Goal: Task Accomplishment & Management: Use online tool/utility

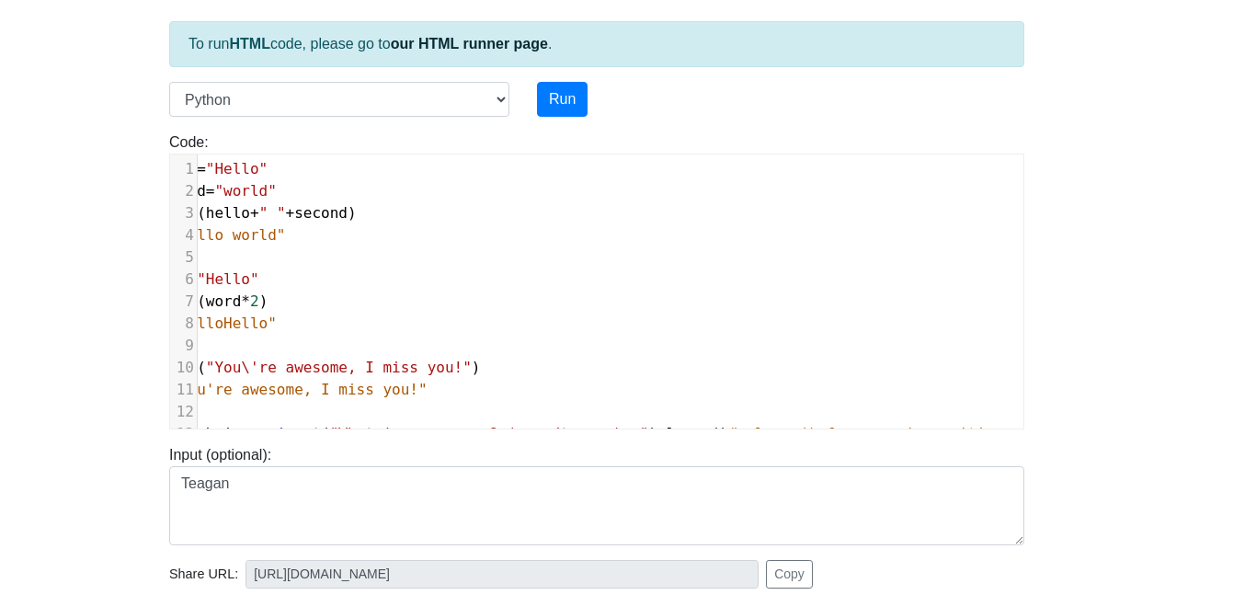
scroll to position [99, 31]
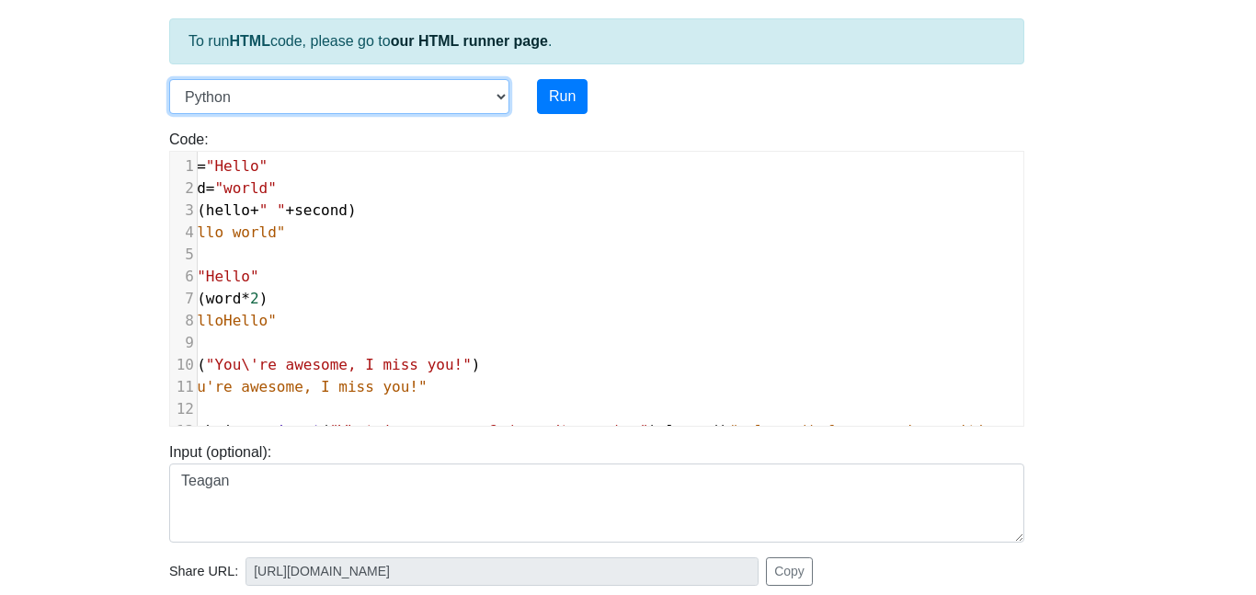
click at [337, 93] on select "C C++ Go Java Javascript Python Ruby" at bounding box center [339, 96] width 340 height 35
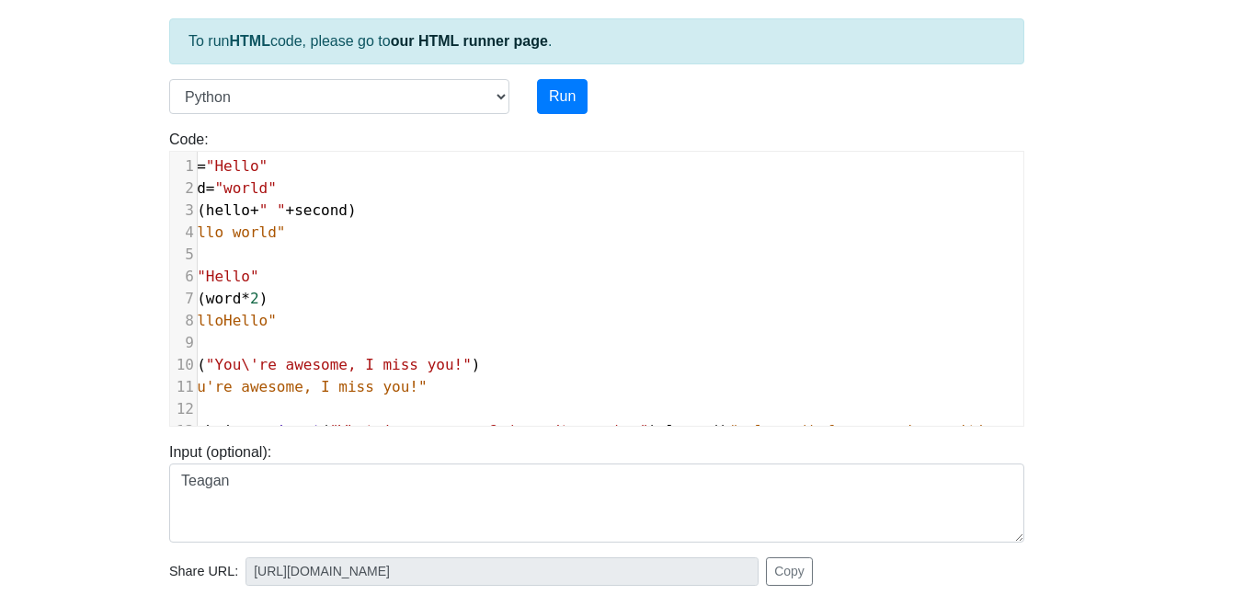
click at [99, 111] on body "CodeTester Assessment Tool Widget Contact Login To run HTML code, please go to …" at bounding box center [597, 391] width 1256 height 981
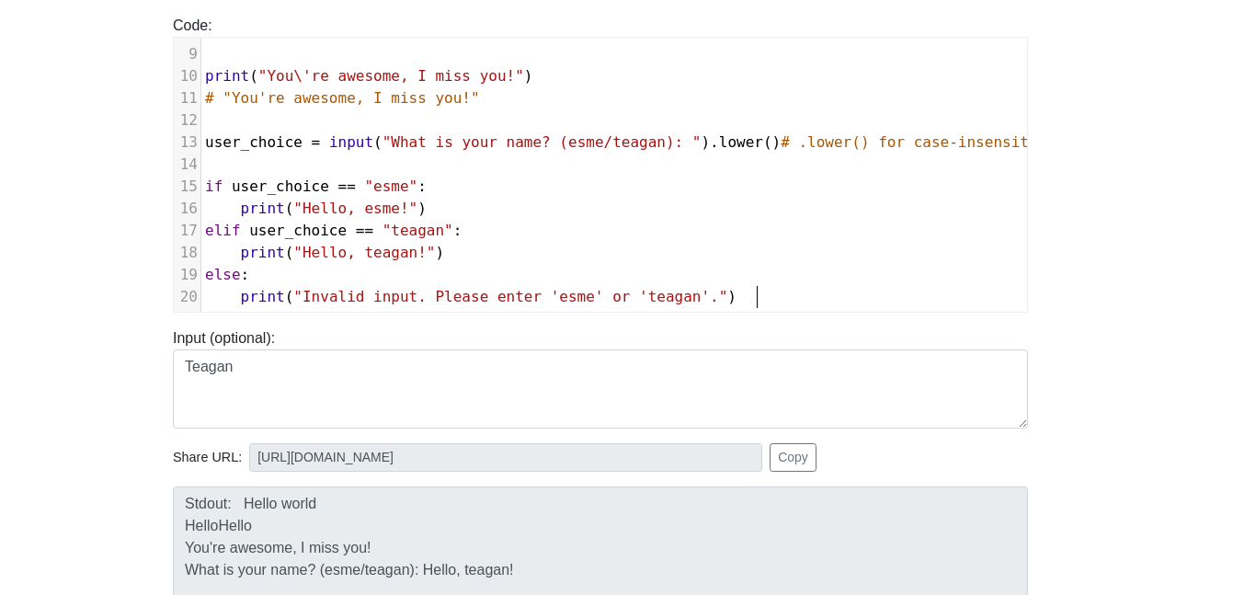
scroll to position [7, 0]
click at [801, 294] on pre "print ( "Invalid input. Please enter 'esme' or 'teagan'." )" at bounding box center [701, 297] width 1000 height 22
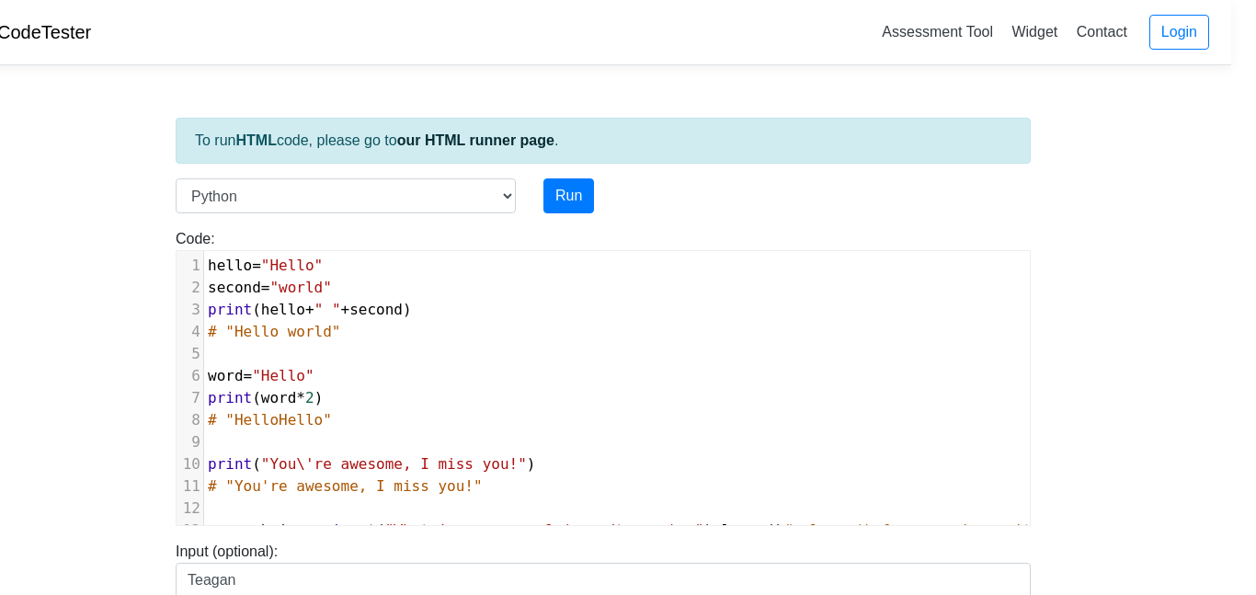
scroll to position [0, 24]
click at [973, 29] on link "Assessment Tool" at bounding box center [938, 32] width 126 height 30
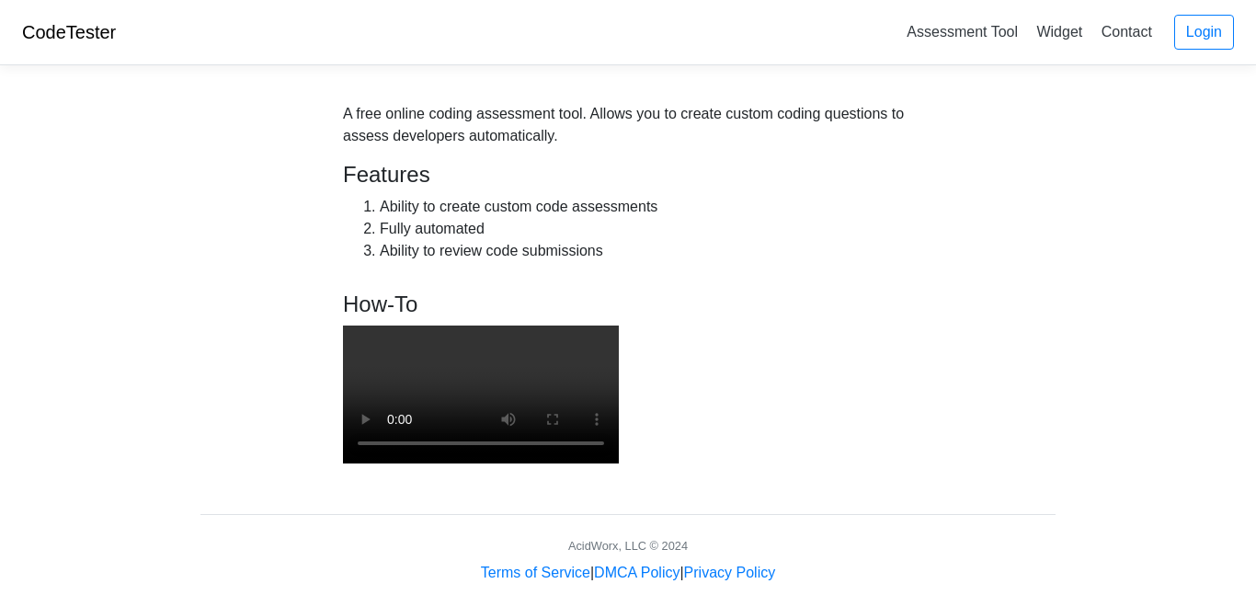
scroll to position [2, 0]
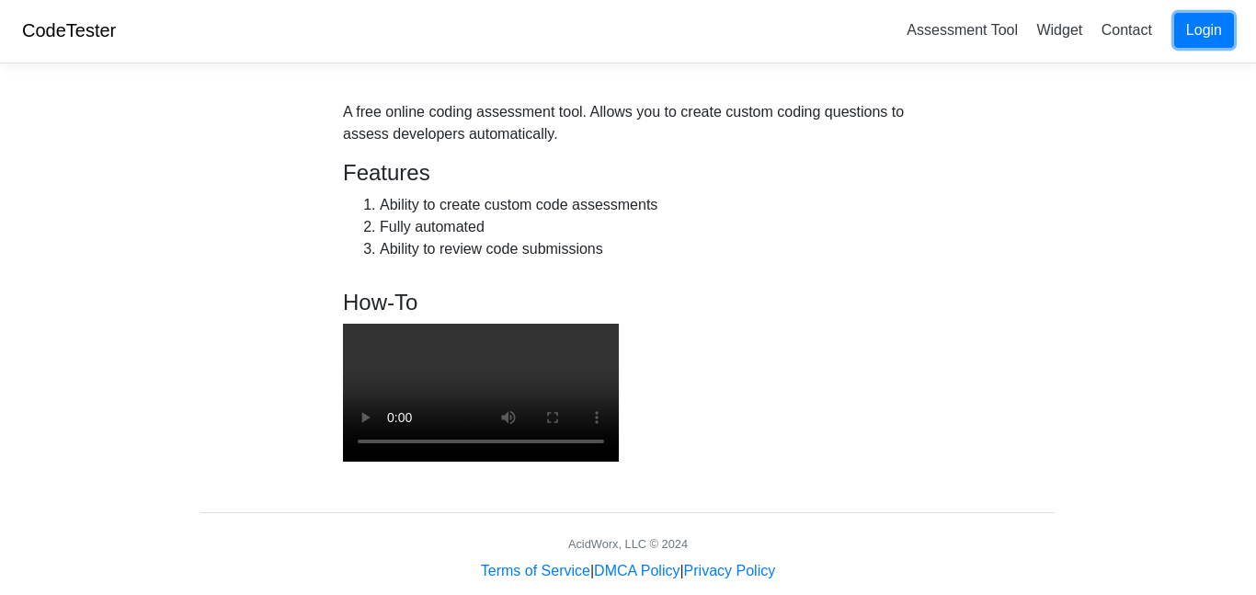
click at [1189, 25] on link "Login" at bounding box center [1204, 30] width 60 height 35
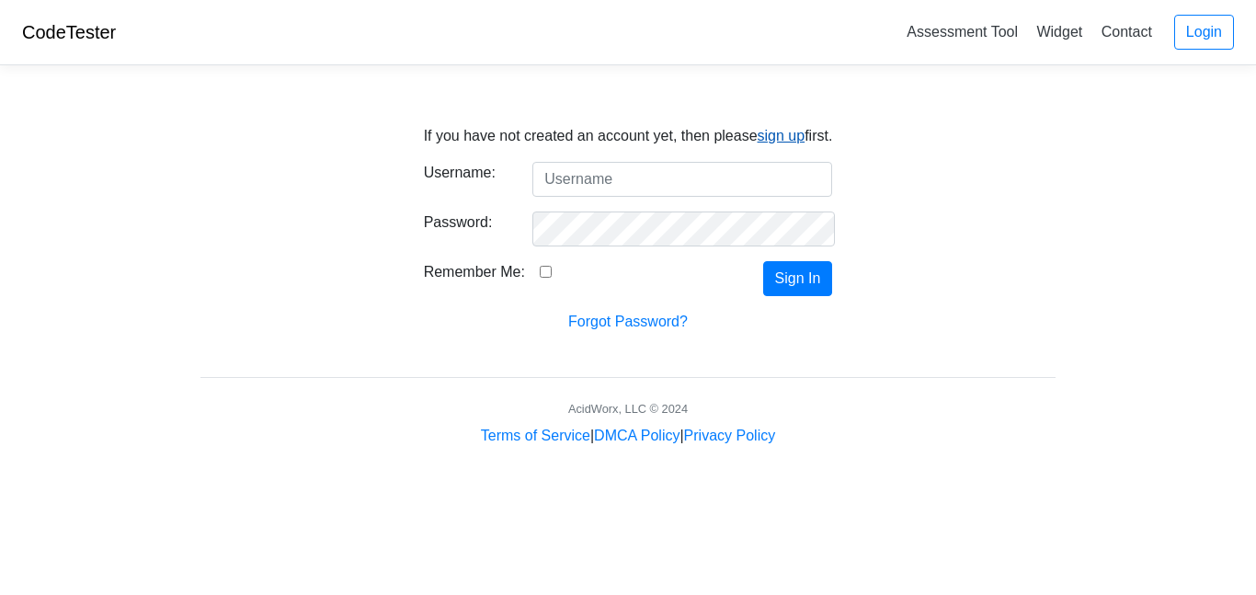
click at [783, 131] on link "sign up" at bounding box center [782, 136] width 48 height 16
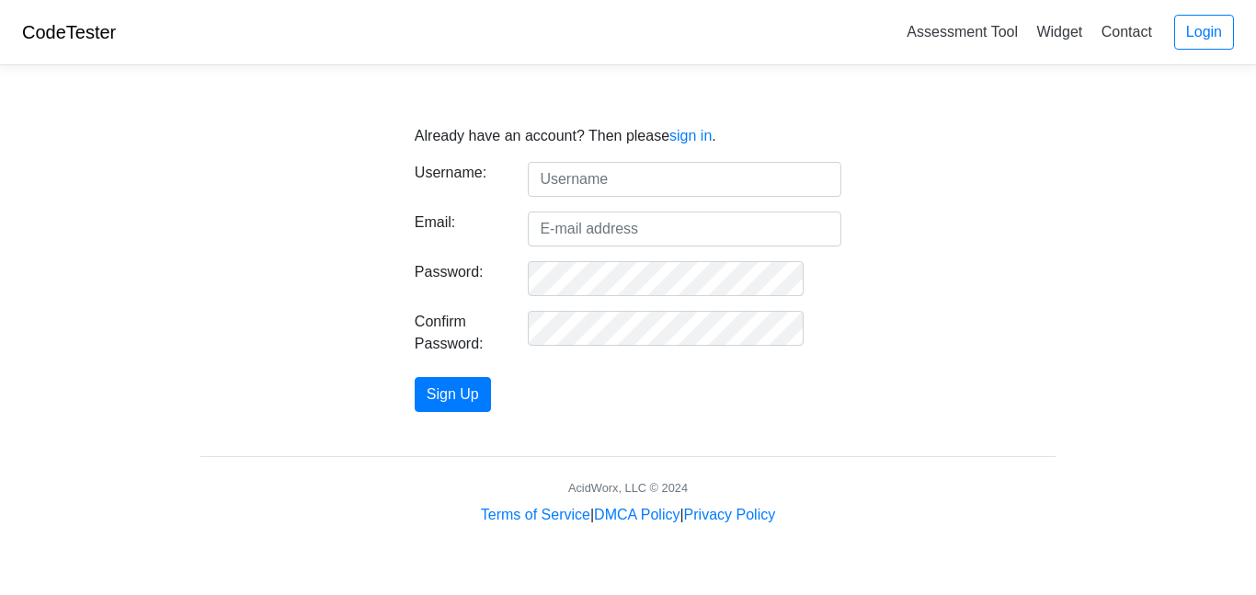
click at [591, 182] on input "text" at bounding box center [685, 179] width 314 height 35
type input "Delanie"
click at [645, 227] on input "Email:" at bounding box center [685, 228] width 314 height 35
type input "spencernorrisdelanie@gmail.com"
click at [616, 296] on form "Username: Delanie Email: spencernorrisdelanie@gmail.com Password: Confirm Passw…" at bounding box center [628, 287] width 427 height 250
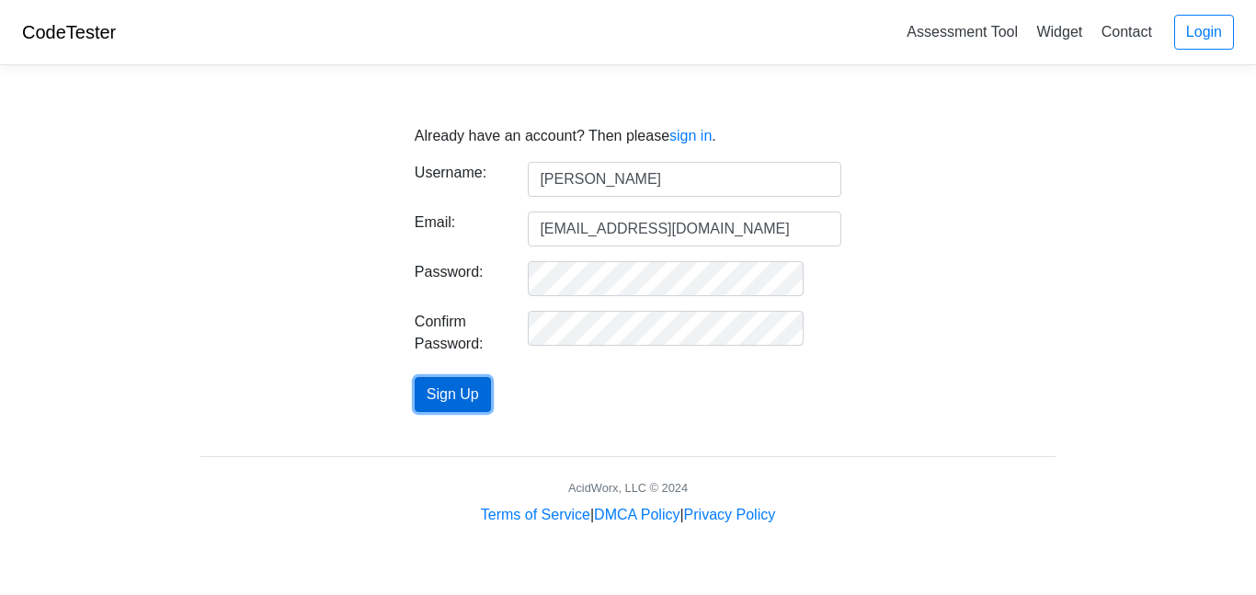
click at [491, 396] on button "Sign Up" at bounding box center [453, 394] width 76 height 35
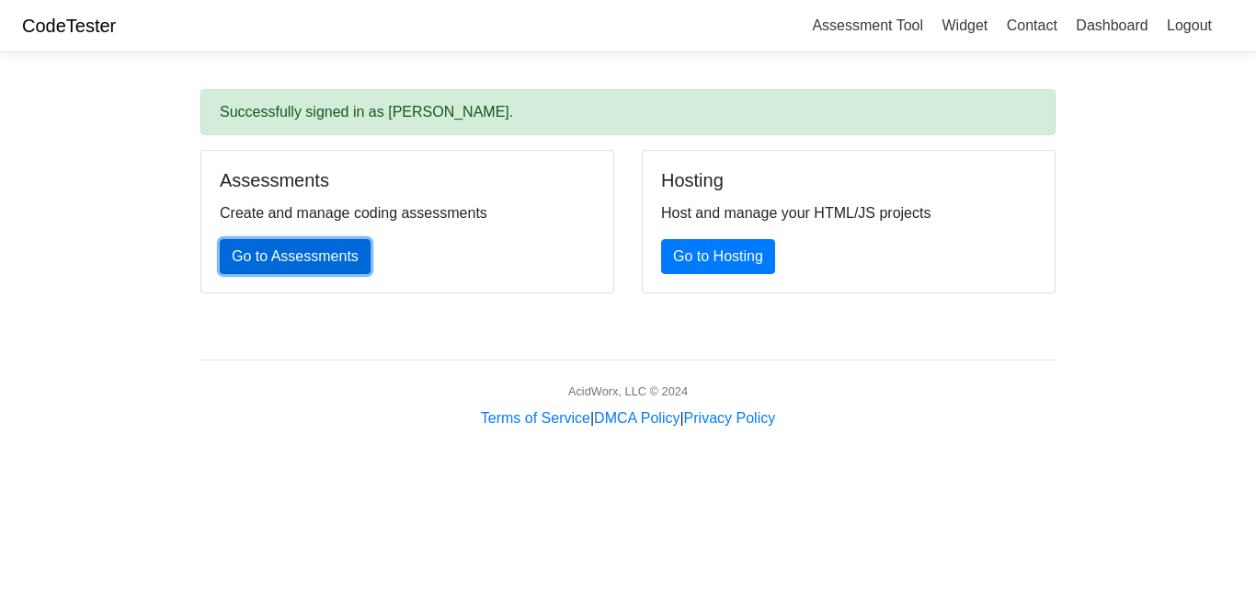
click at [316, 261] on link "Go to Assessments" at bounding box center [295, 256] width 151 height 35
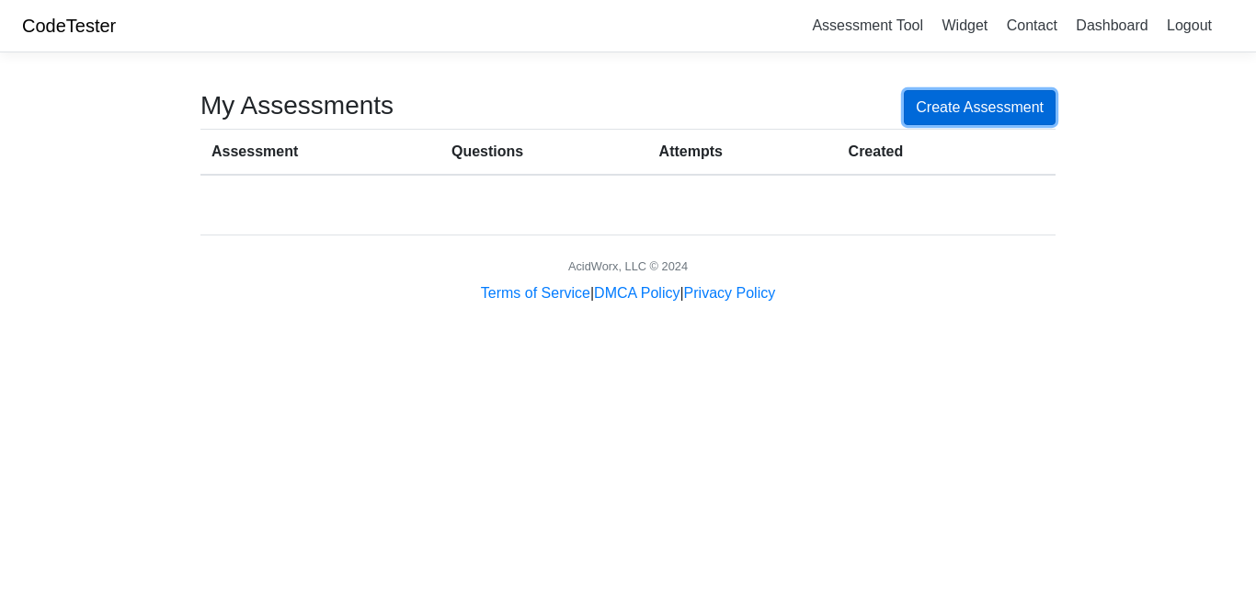
click at [935, 97] on link "Create Assessment" at bounding box center [980, 107] width 152 height 35
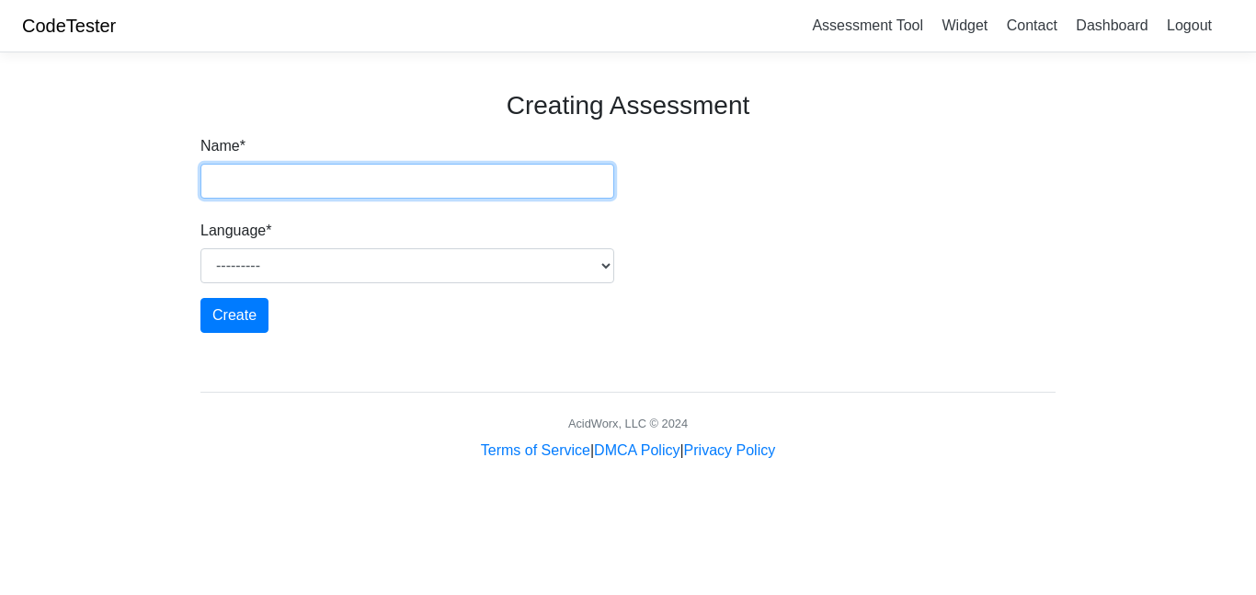
click at [529, 177] on input "Name *" at bounding box center [407, 181] width 414 height 35
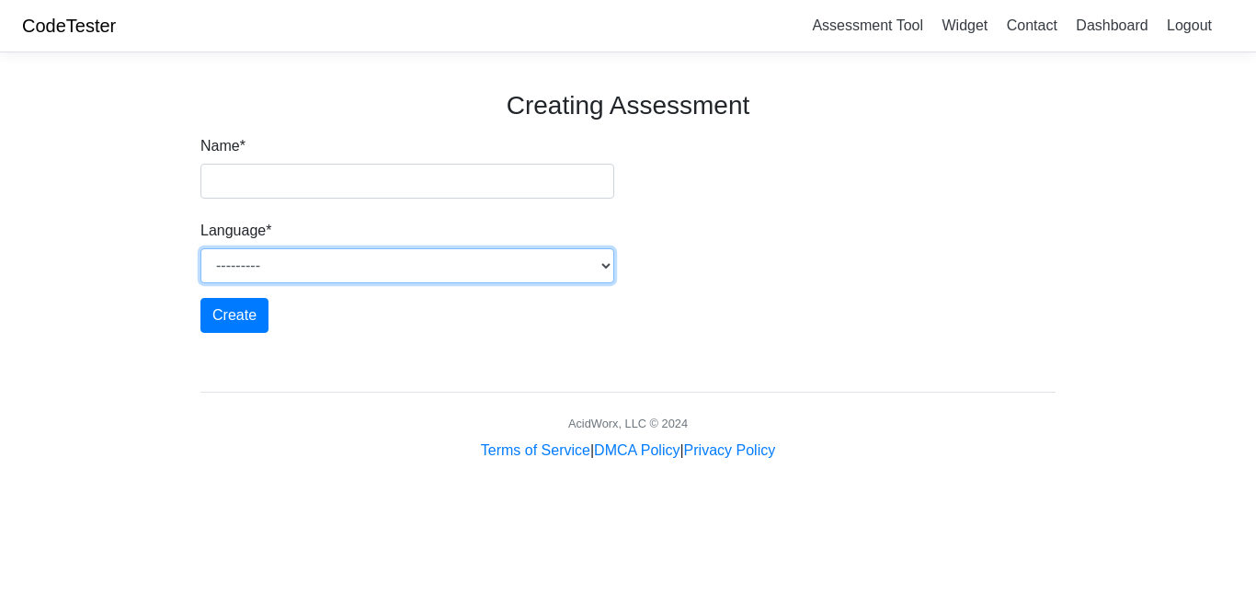
click at [444, 270] on select "--------- Java Javascript Python Ruby PHP C C++ Go HTML" at bounding box center [407, 265] width 414 height 35
select select "python"
click at [200, 248] on select "--------- Java Javascript Python Ruby PHP C C++ Go HTML" at bounding box center [407, 265] width 414 height 35
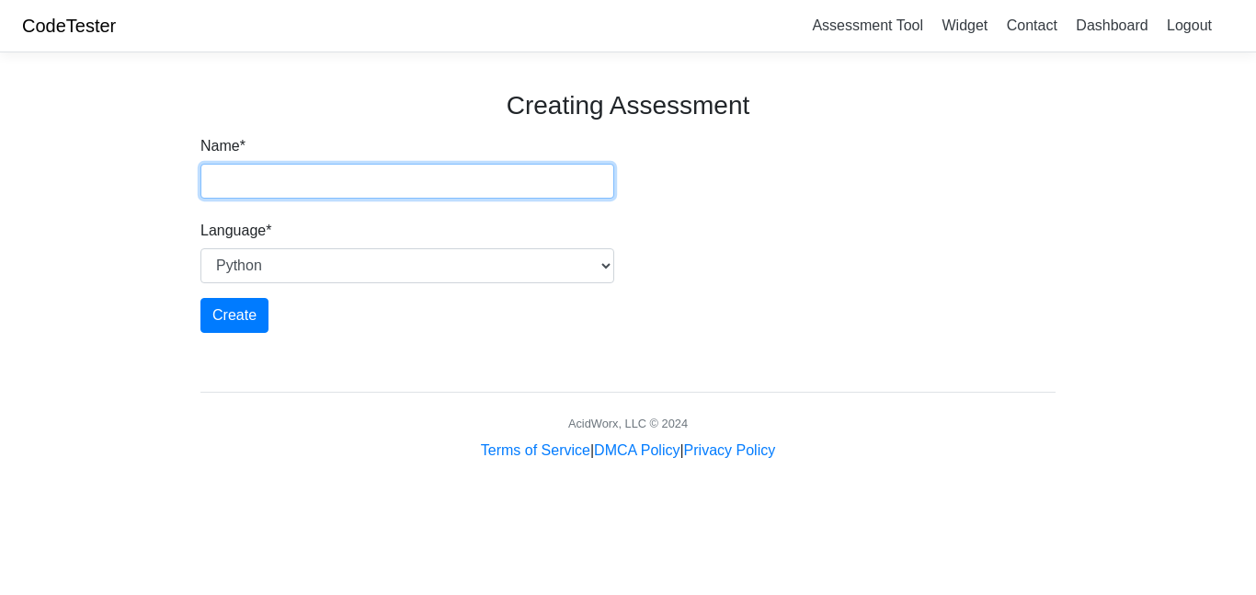
click at [321, 193] on input "Name *" at bounding box center [407, 181] width 414 height 35
type input "b"
type input "Learning p1"
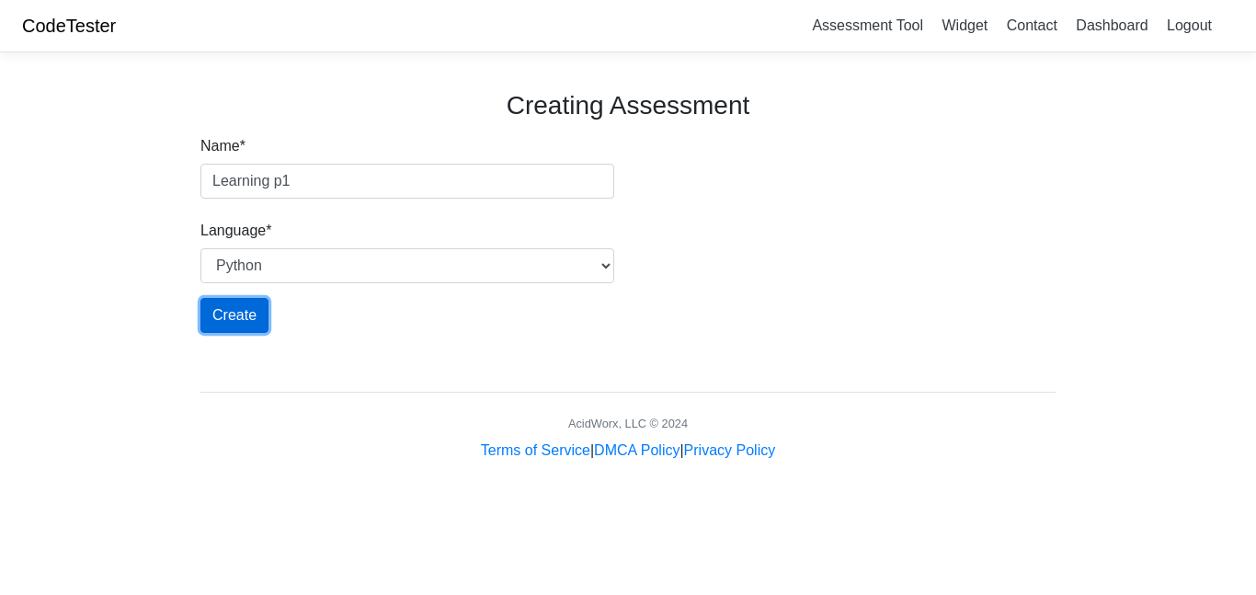
click at [242, 314] on input "Create" at bounding box center [234, 315] width 68 height 35
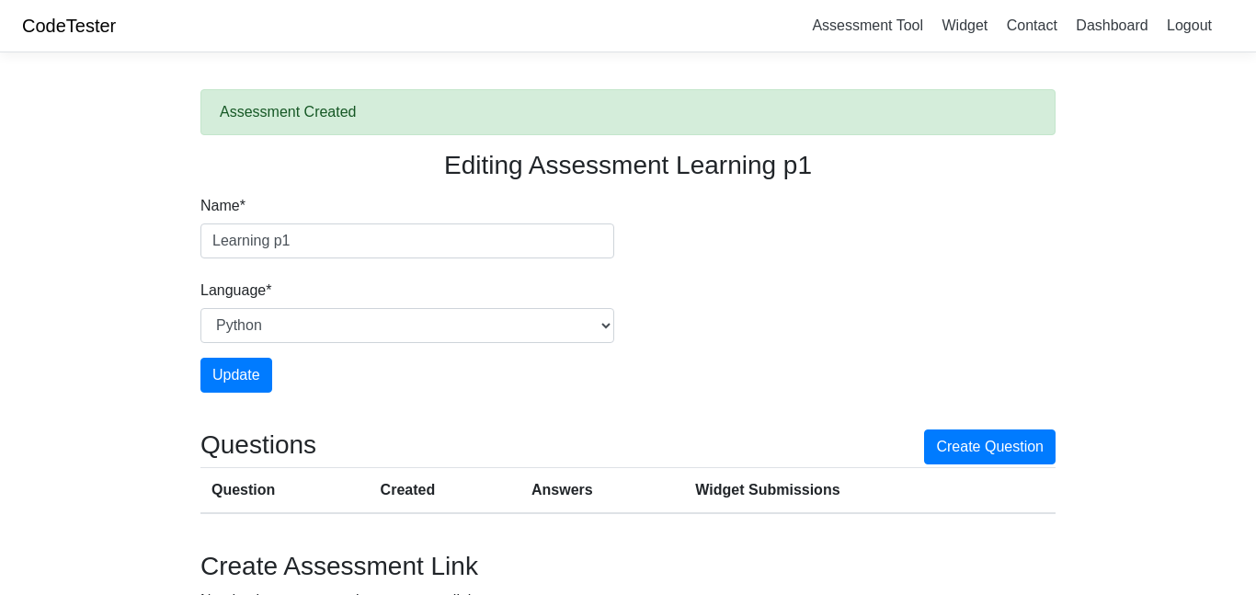
drag, startPoint x: 185, startPoint y: 200, endPoint x: 476, endPoint y: 378, distance: 341.7
click at [476, 378] on body "CodeTester Assessment Tool Widget Contact Dashboard Logout Assessment Created E…" at bounding box center [628, 363] width 1256 height 726
click at [476, 378] on div "Update" at bounding box center [407, 375] width 414 height 35
click at [253, 386] on input "Update" at bounding box center [236, 375] width 72 height 35
click at [1104, 30] on link "Dashboard" at bounding box center [1112, 25] width 86 height 30
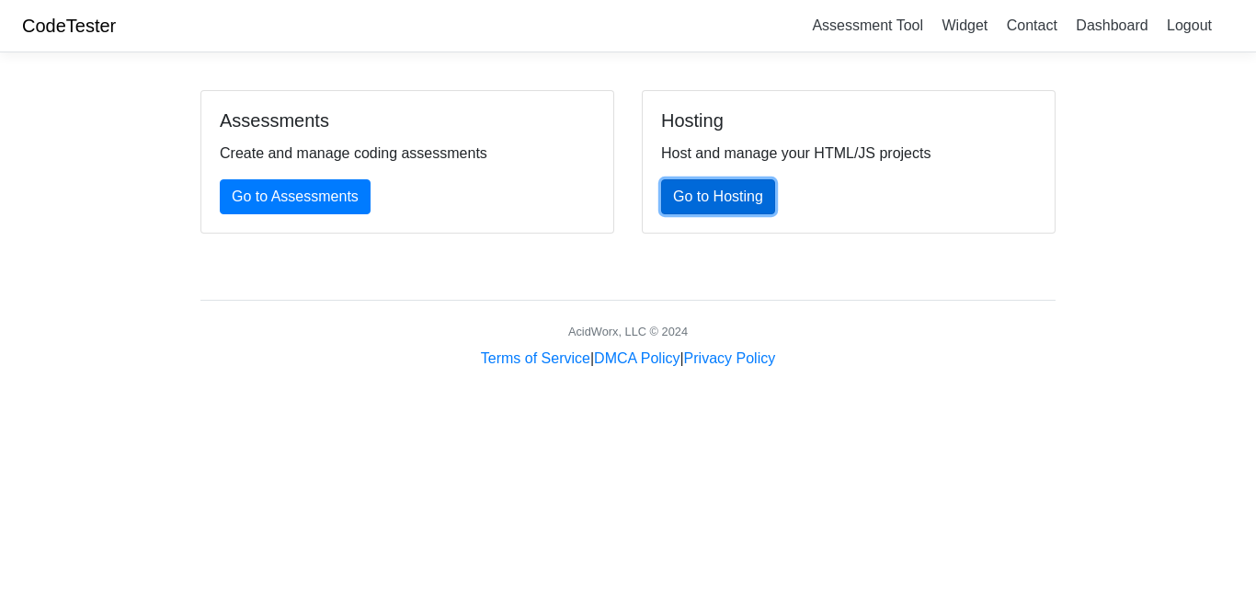
click at [751, 198] on link "Go to Hosting" at bounding box center [718, 196] width 114 height 35
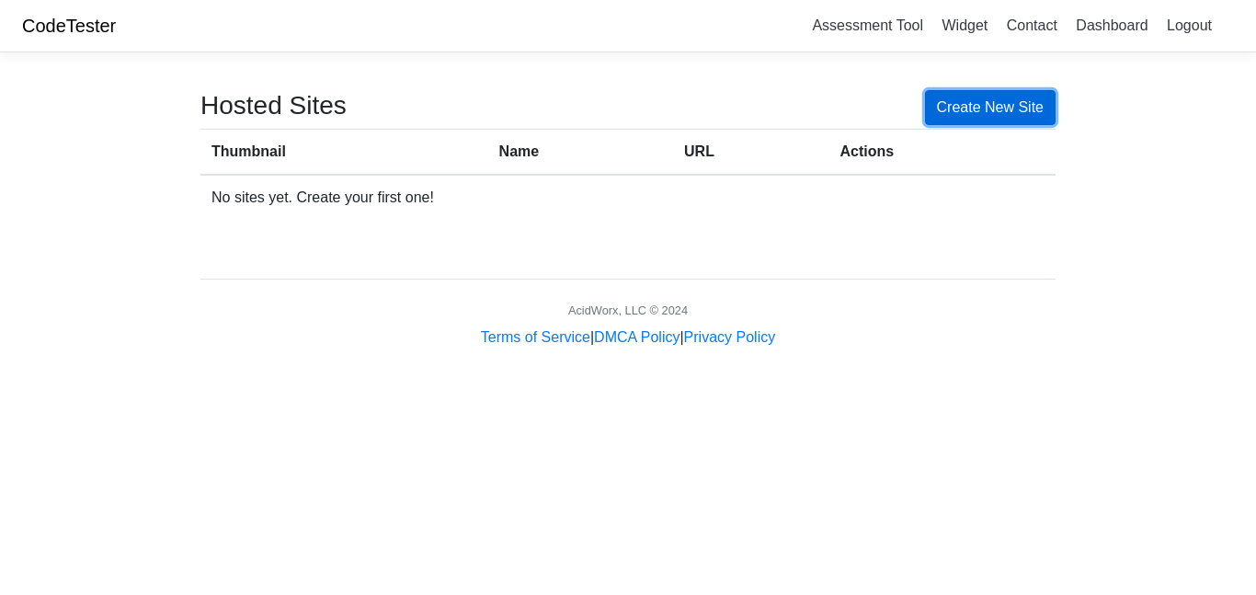
click at [965, 112] on link "Create New Site" at bounding box center [990, 107] width 131 height 35
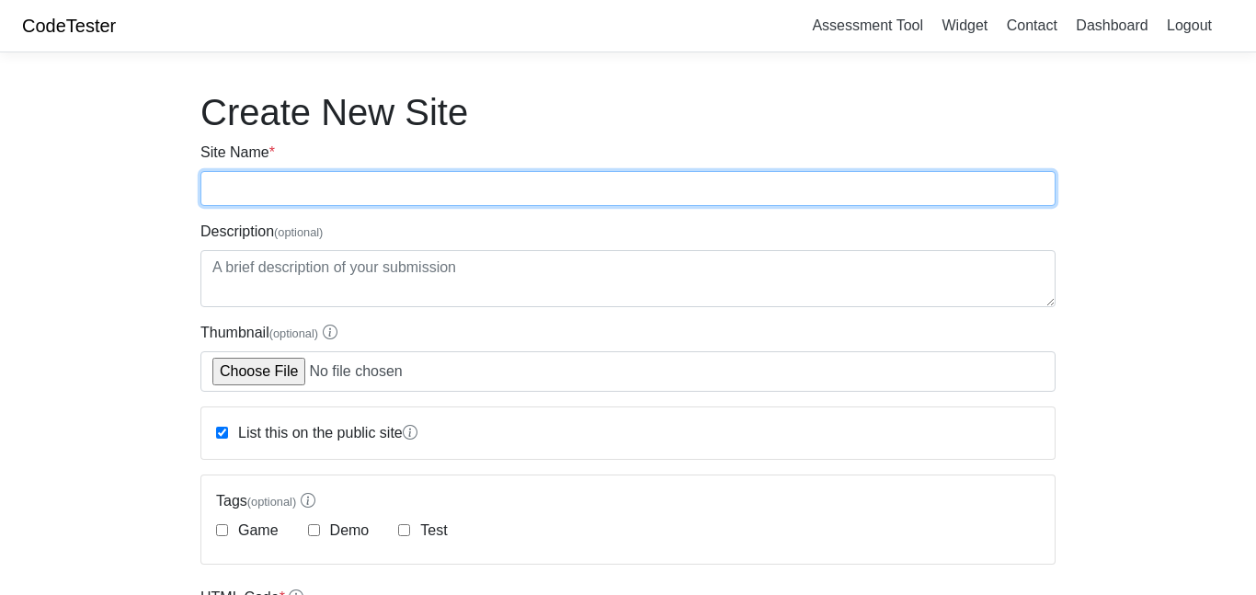
click at [287, 193] on input "Site Name *" at bounding box center [627, 188] width 855 height 35
type input "Learning p1"
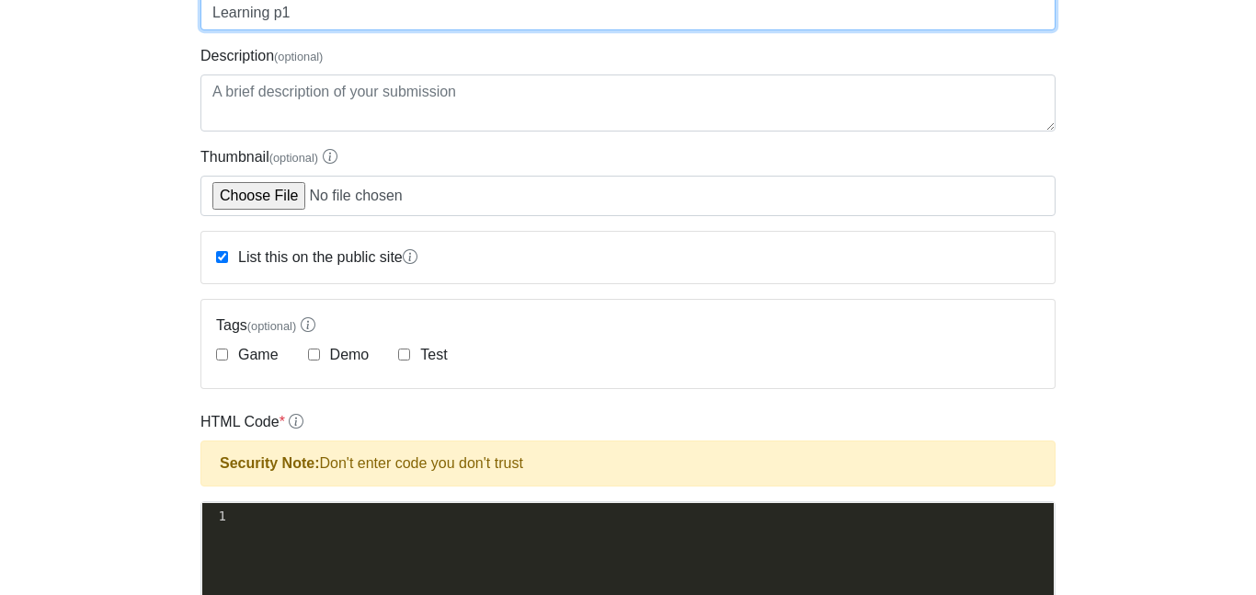
scroll to position [182, 0]
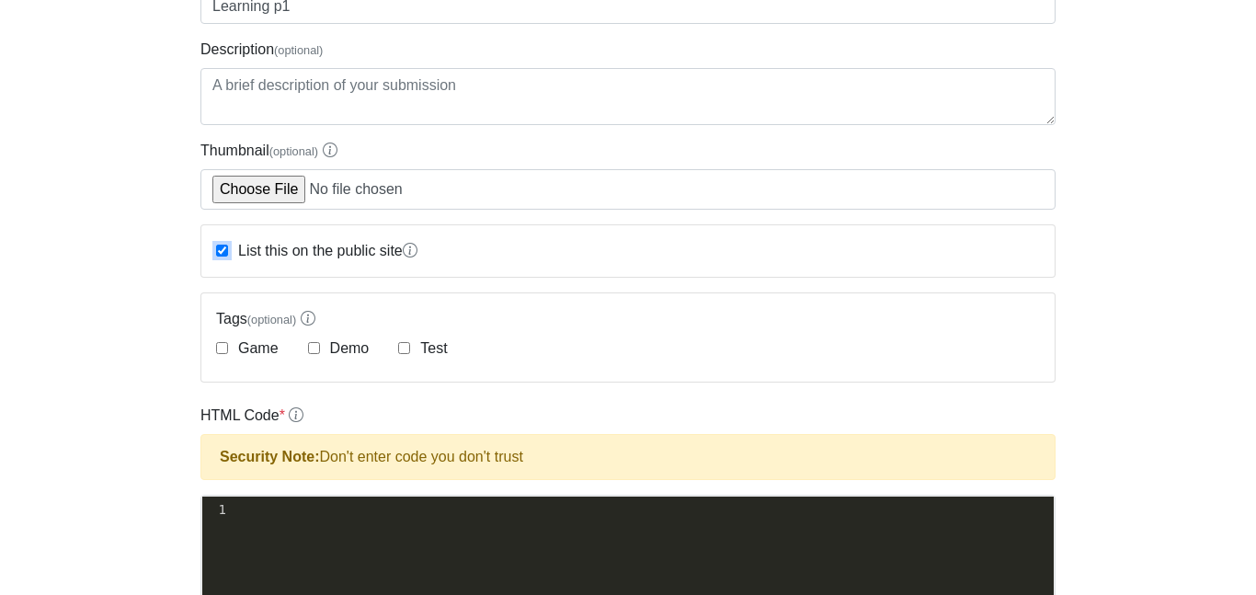
click at [222, 253] on input "List this on the public site" at bounding box center [222, 251] width 12 height 12
checkbox input "false"
click at [312, 352] on input "Demo" at bounding box center [314, 348] width 12 height 12
checkbox input "true"
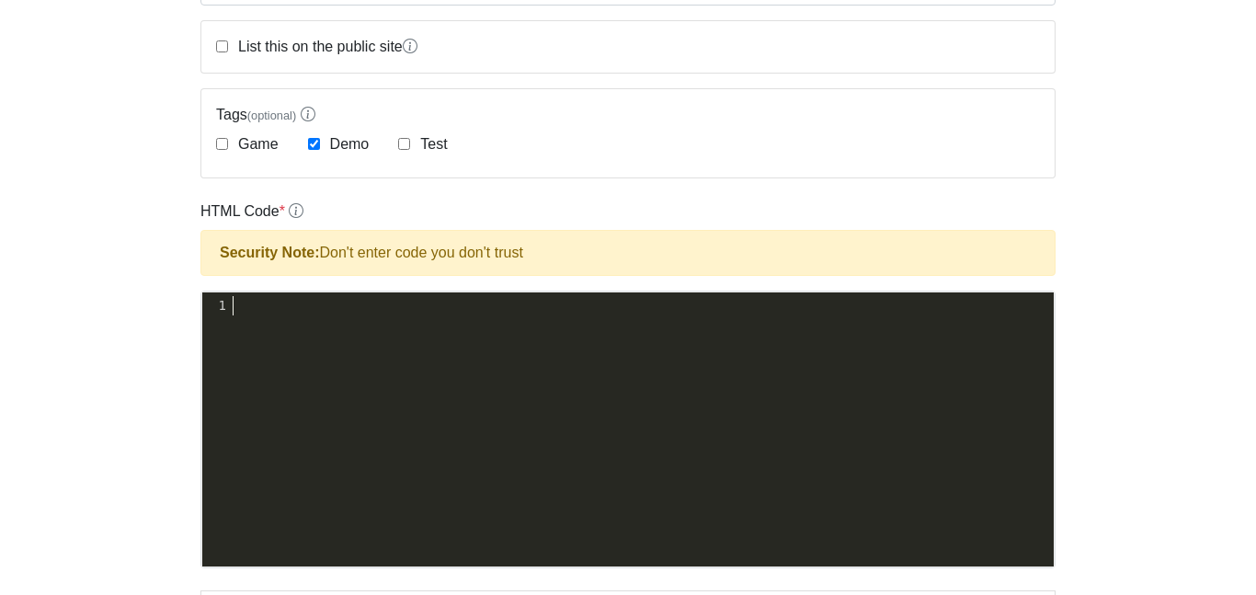
scroll to position [6, 0]
click at [289, 60] on form "Site Name * Learning p1 Description (optional) Thumbnail (optional) List this o…" at bounding box center [627, 416] width 855 height 1322
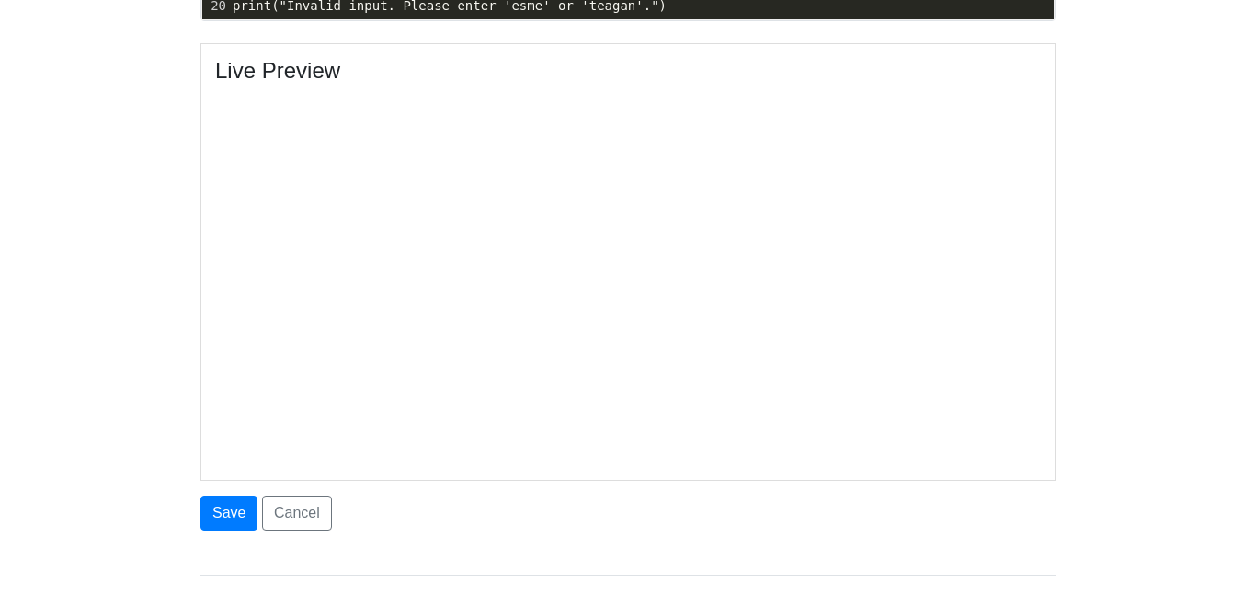
scroll to position [1027, 0]
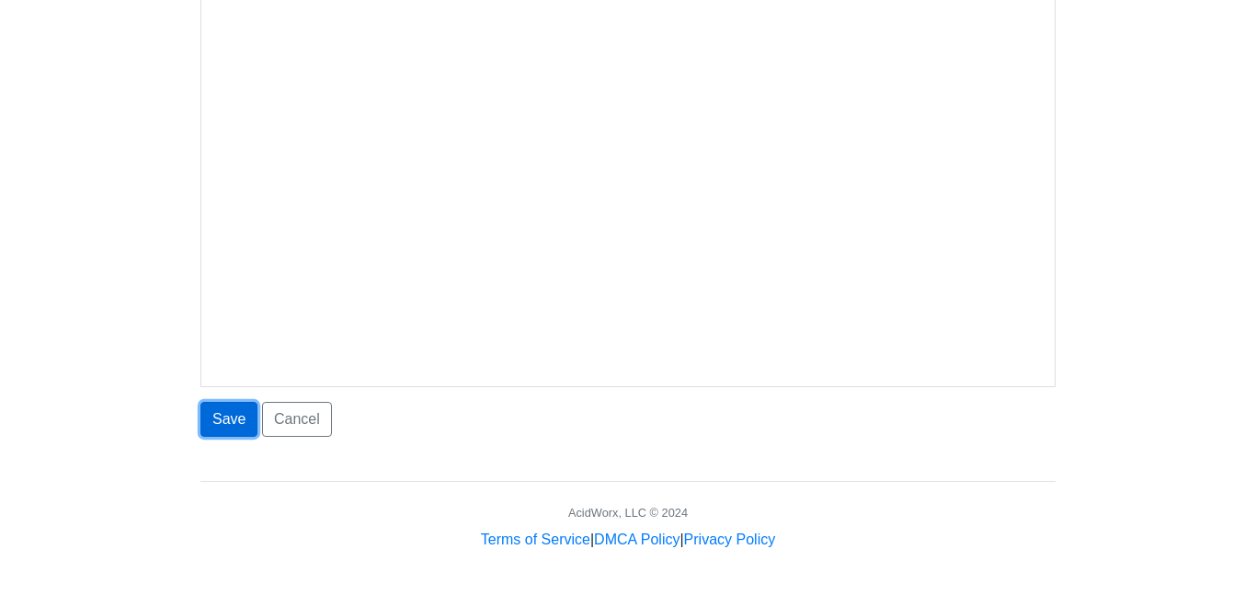
click at [219, 425] on button "Save" at bounding box center [228, 419] width 57 height 35
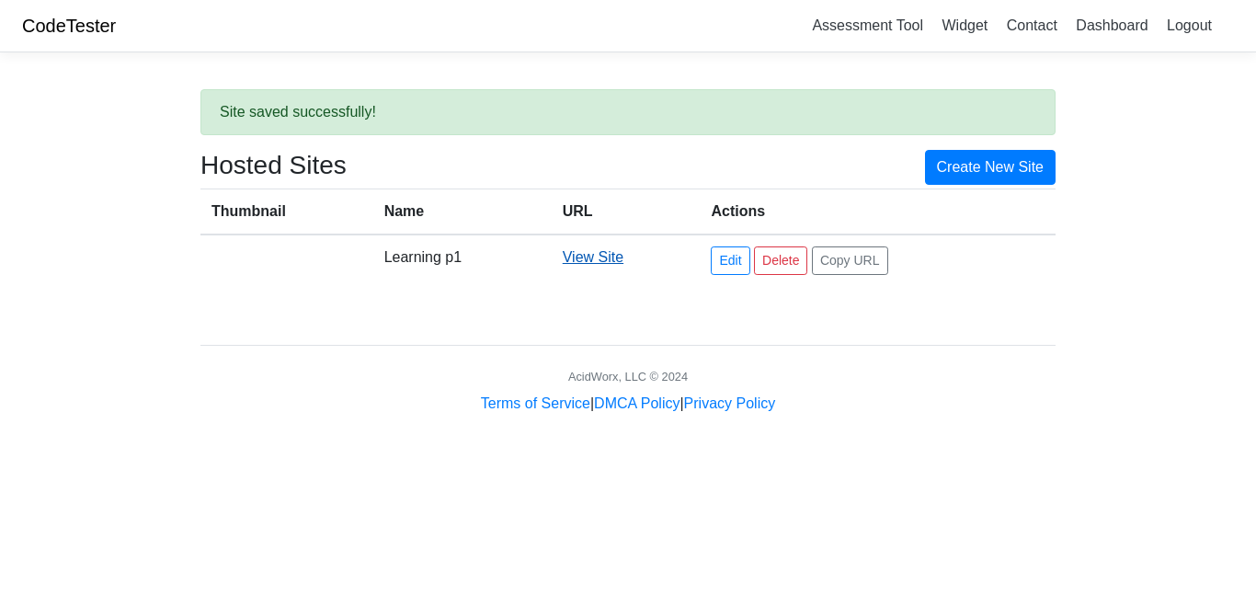
click at [596, 257] on link "View Site" at bounding box center [593, 257] width 61 height 16
